Goal: Task Accomplishment & Management: Complete application form

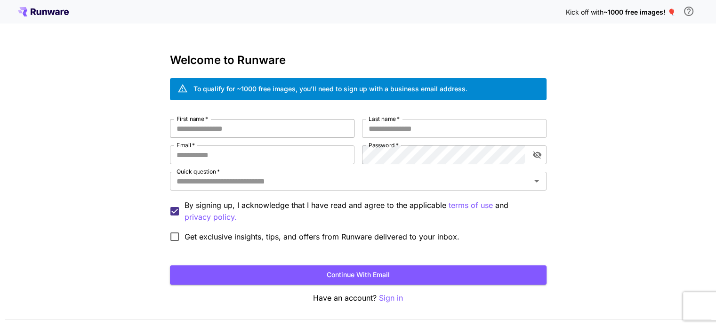
click at [263, 133] on input "First name   *" at bounding box center [262, 128] width 185 height 19
type input "*"
type input "******"
click at [423, 135] on input "Last name   *" at bounding box center [454, 128] width 185 height 19
type input "*****"
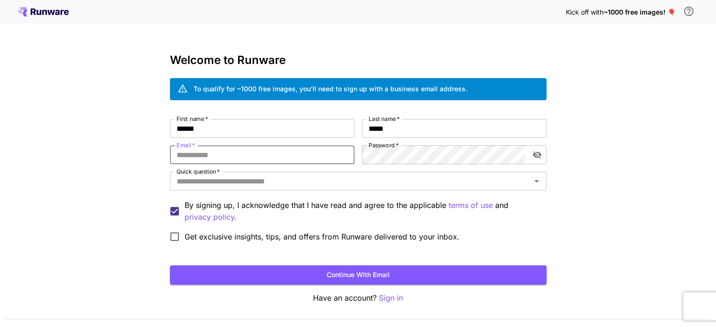
click at [295, 156] on input "Email   *" at bounding box center [262, 155] width 185 height 19
type input "**********"
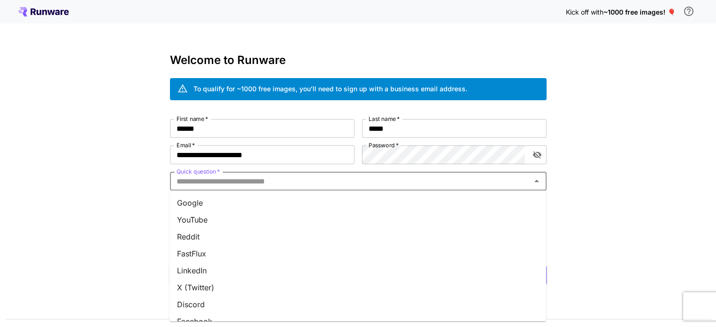
click at [335, 181] on input "Quick question   *" at bounding box center [351, 181] width 356 height 13
click at [293, 202] on li "Google" at bounding box center [358, 202] width 377 height 17
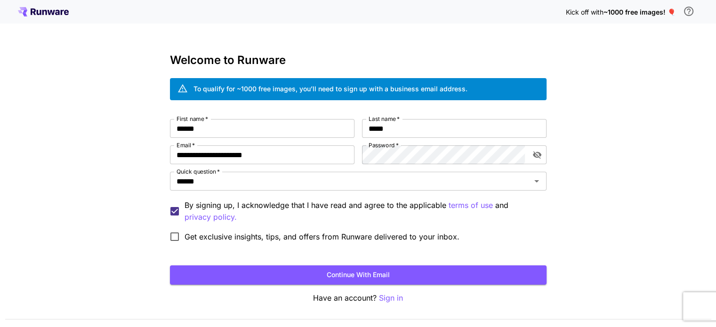
click at [286, 234] on span "Get exclusive insights, tips, and offers from Runware delivered to your inbox." at bounding box center [322, 236] width 275 height 11
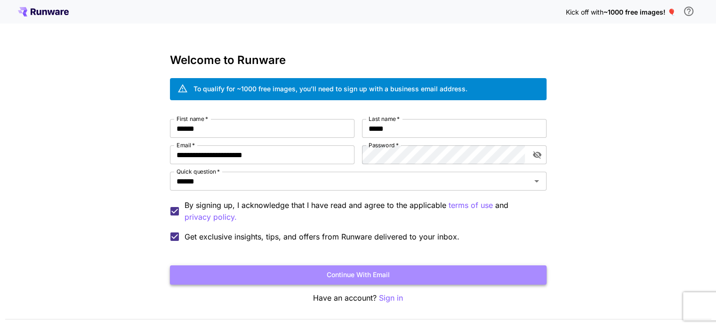
click at [343, 278] on button "Continue with email" at bounding box center [358, 275] width 377 height 19
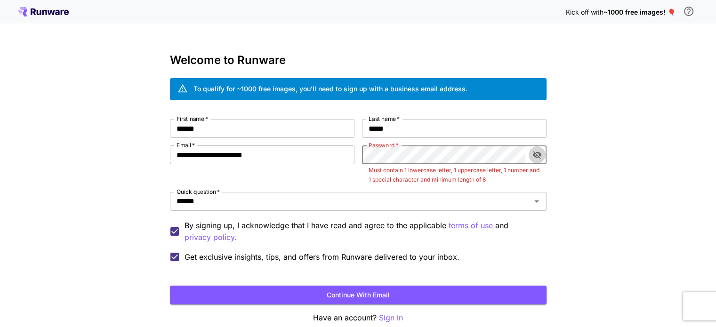
click at [538, 156] on icon "toggle password visibility" at bounding box center [537, 154] width 9 height 9
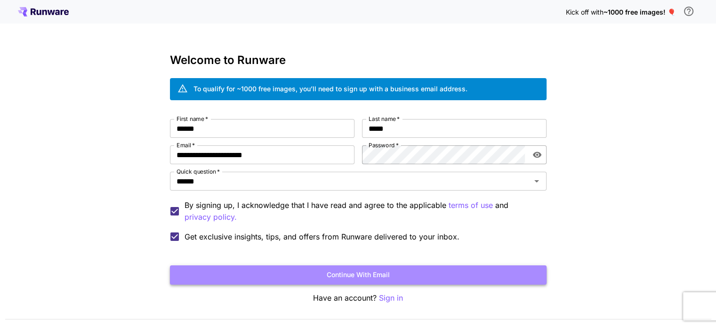
click at [326, 272] on button "Continue with email" at bounding box center [358, 275] width 377 height 19
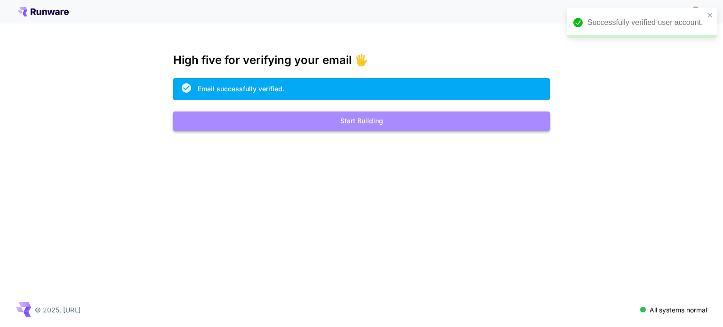
click at [334, 122] on button "Start Building" at bounding box center [361, 121] width 377 height 19
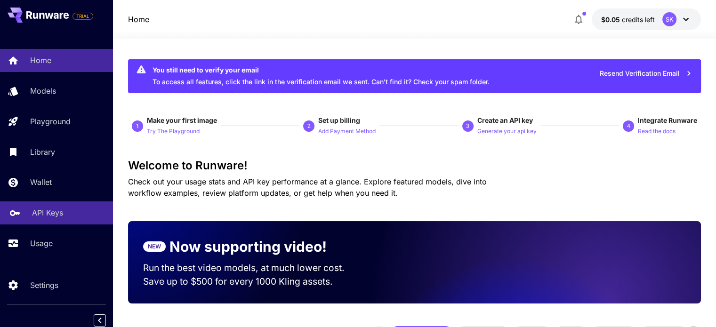
click at [73, 211] on div "API Keys" at bounding box center [68, 212] width 73 height 11
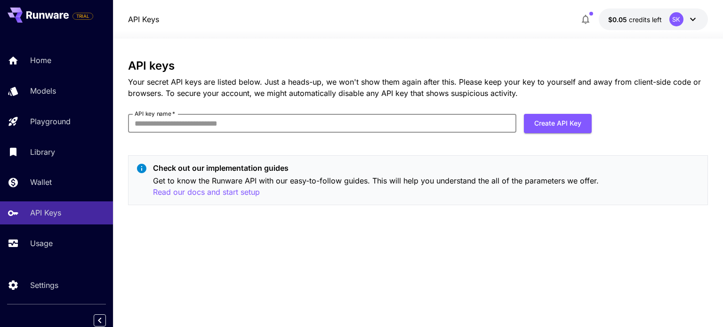
click at [261, 124] on input "API key name   *" at bounding box center [322, 123] width 388 height 19
type input "*****"
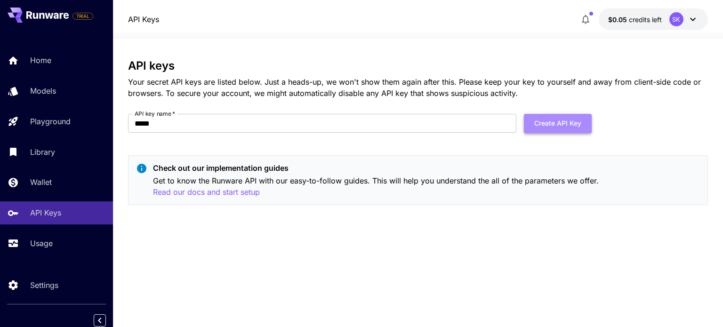
click at [543, 124] on button "Create API Key" at bounding box center [558, 123] width 68 height 19
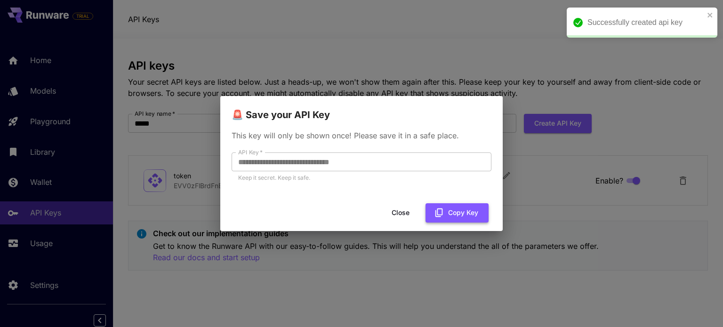
click at [446, 210] on button "Copy Key" at bounding box center [457, 212] width 63 height 19
click at [409, 212] on button "Close" at bounding box center [401, 212] width 42 height 19
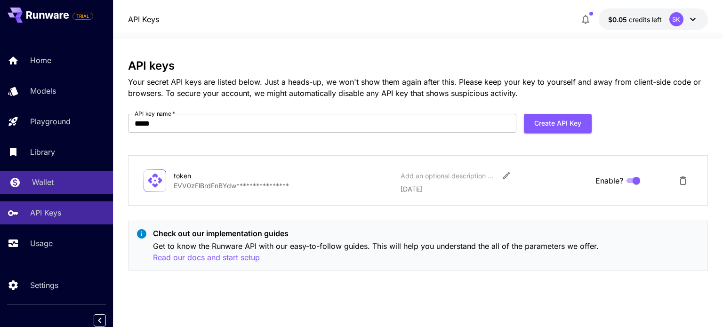
click at [74, 190] on link "Wallet" at bounding box center [56, 182] width 113 height 23
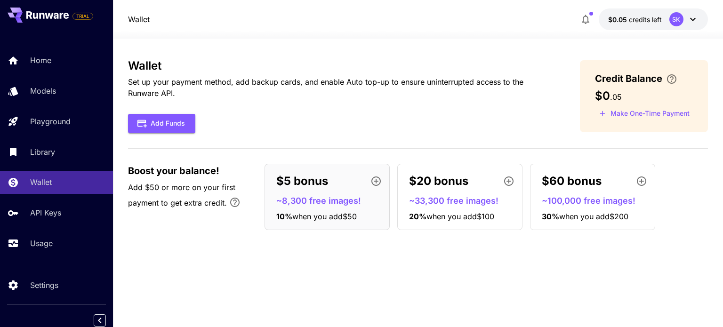
click at [587, 18] on icon "button" at bounding box center [585, 19] width 11 height 11
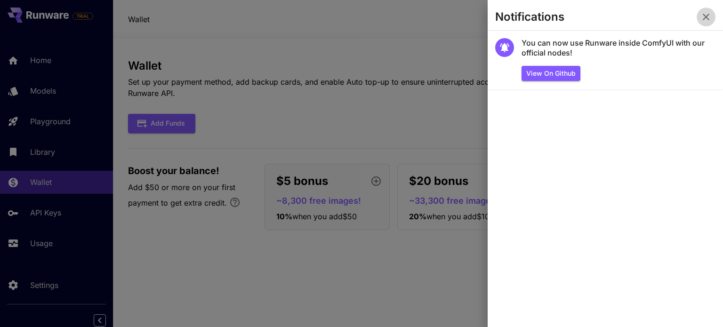
click at [710, 9] on button "button" at bounding box center [706, 17] width 19 height 19
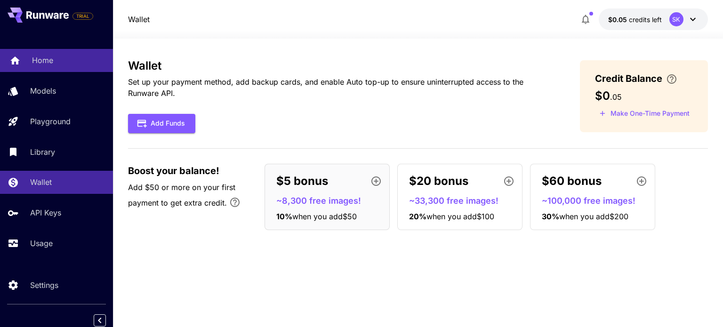
click at [57, 60] on div "Home" at bounding box center [68, 60] width 73 height 11
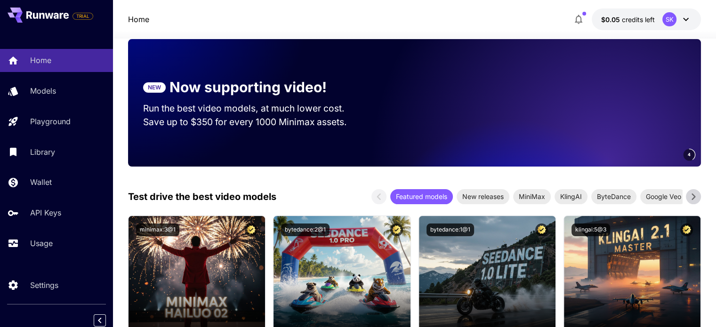
scroll to position [183, 0]
